Goal: Find specific page/section: Find specific page/section

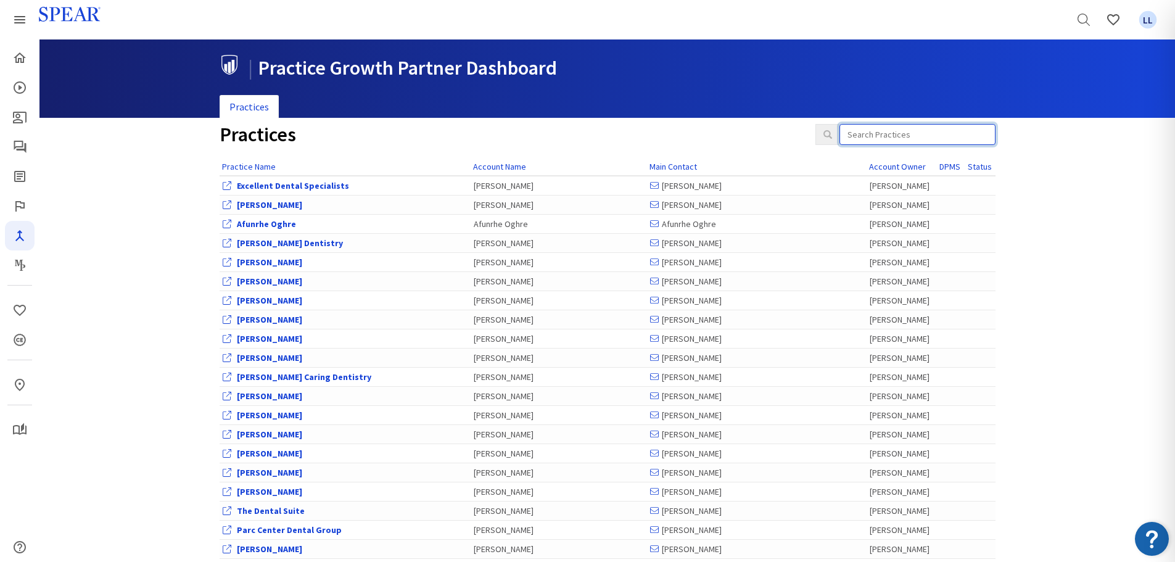
click at [949, 129] on input "search" at bounding box center [918, 134] width 156 height 21
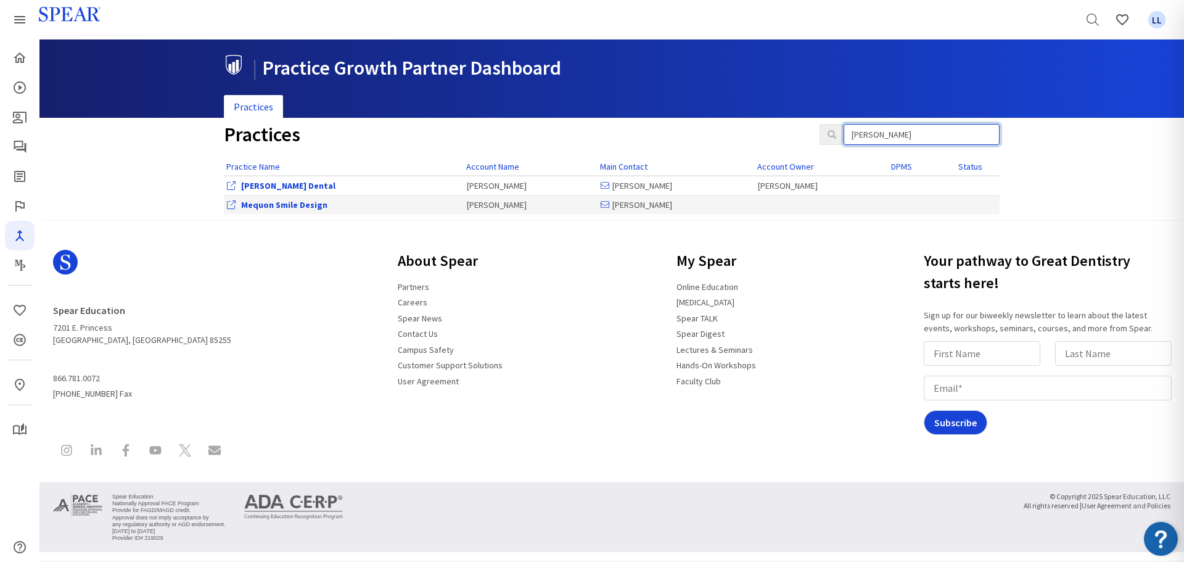
type input "wagner"
click at [320, 208] on link "Mequon Smile Design" at bounding box center [284, 204] width 86 height 11
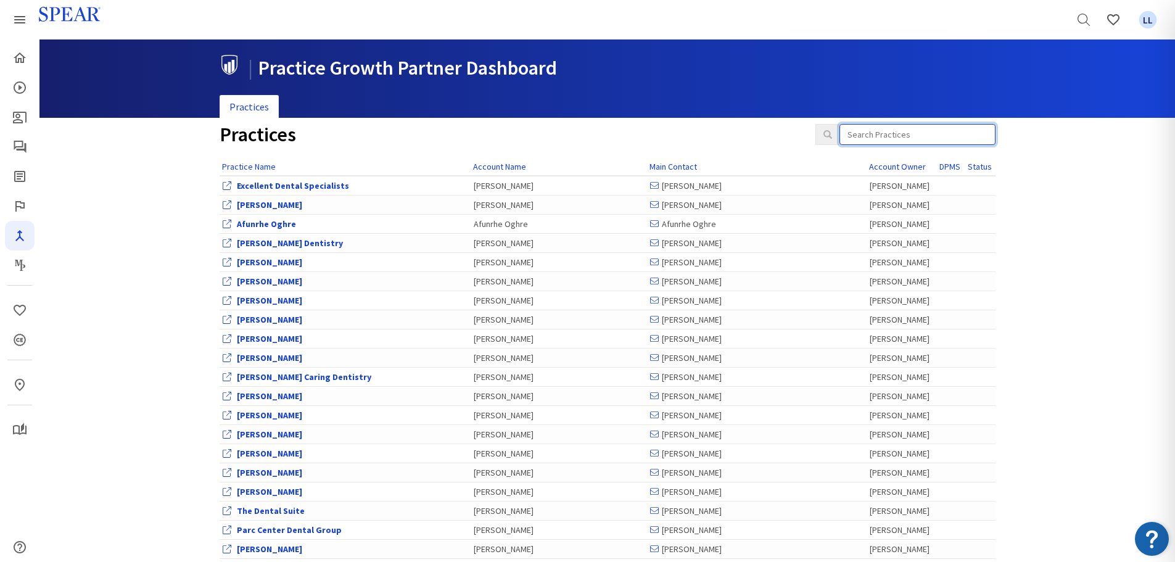
click at [872, 136] on input "search" at bounding box center [918, 134] width 156 height 21
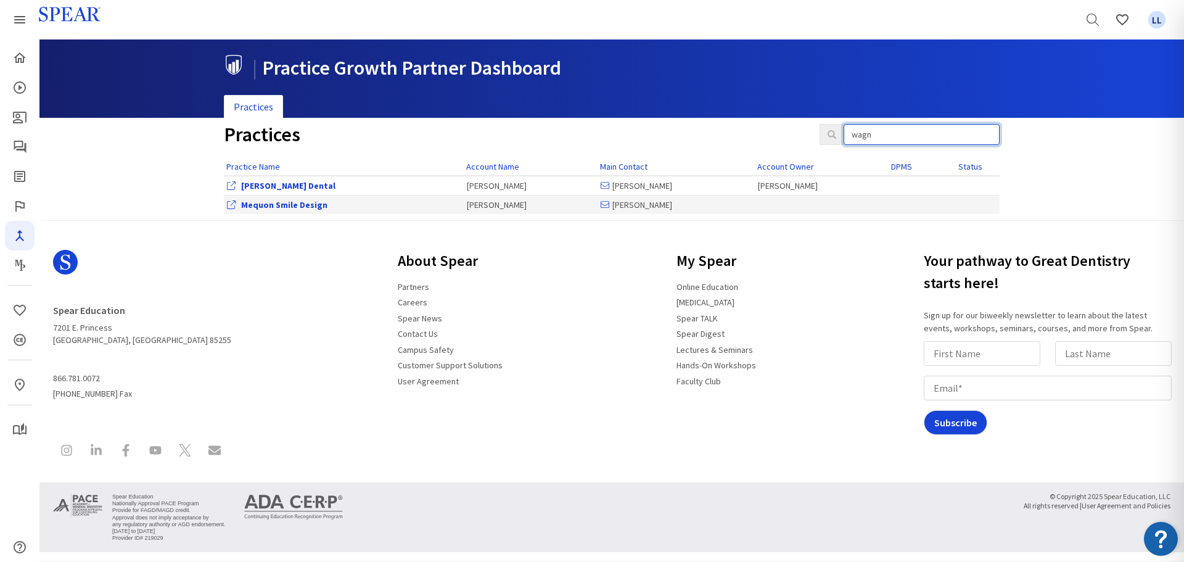
type input "wagn"
click at [320, 204] on link "Mequon Smile Design" at bounding box center [284, 204] width 86 height 11
